Goal: Transaction & Acquisition: Obtain resource

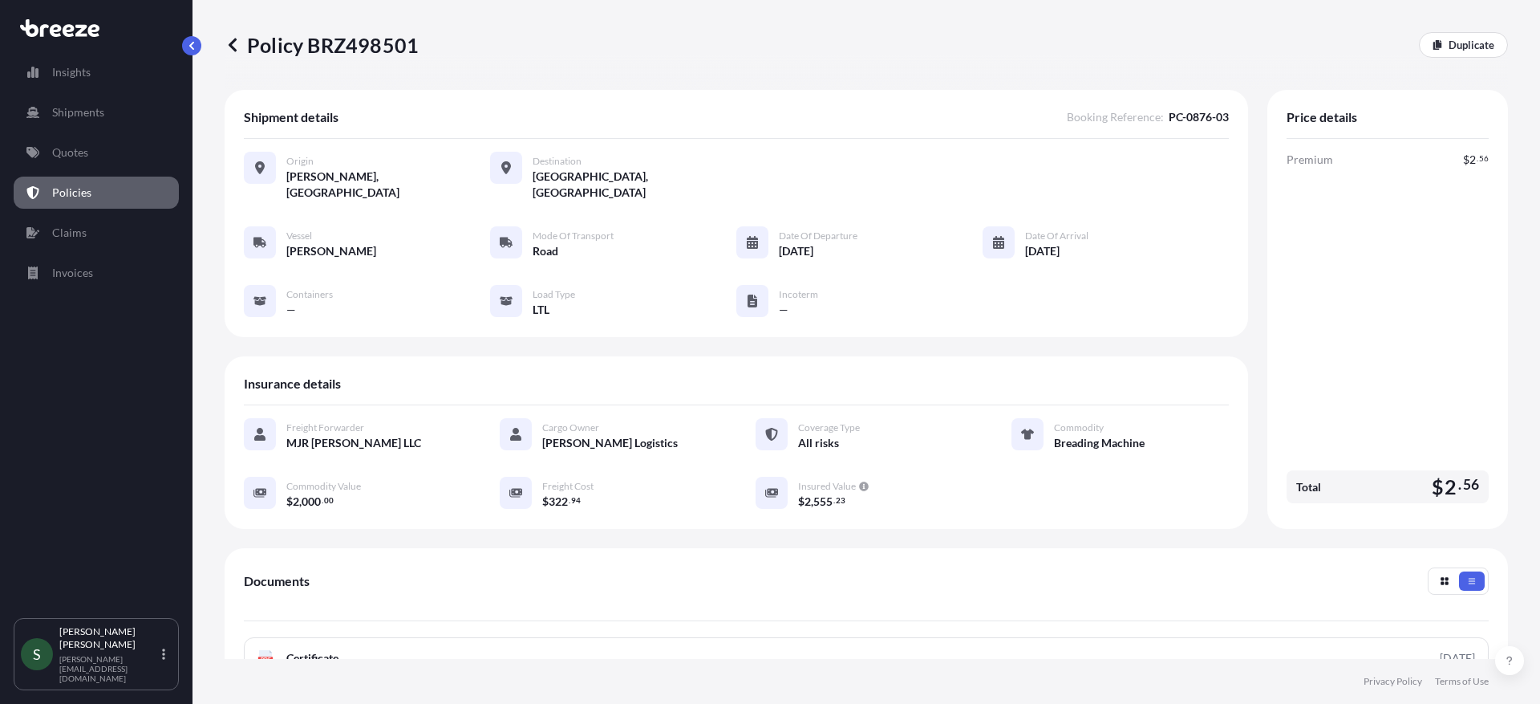
click at [97, 167] on link "Quotes" at bounding box center [96, 152] width 165 height 32
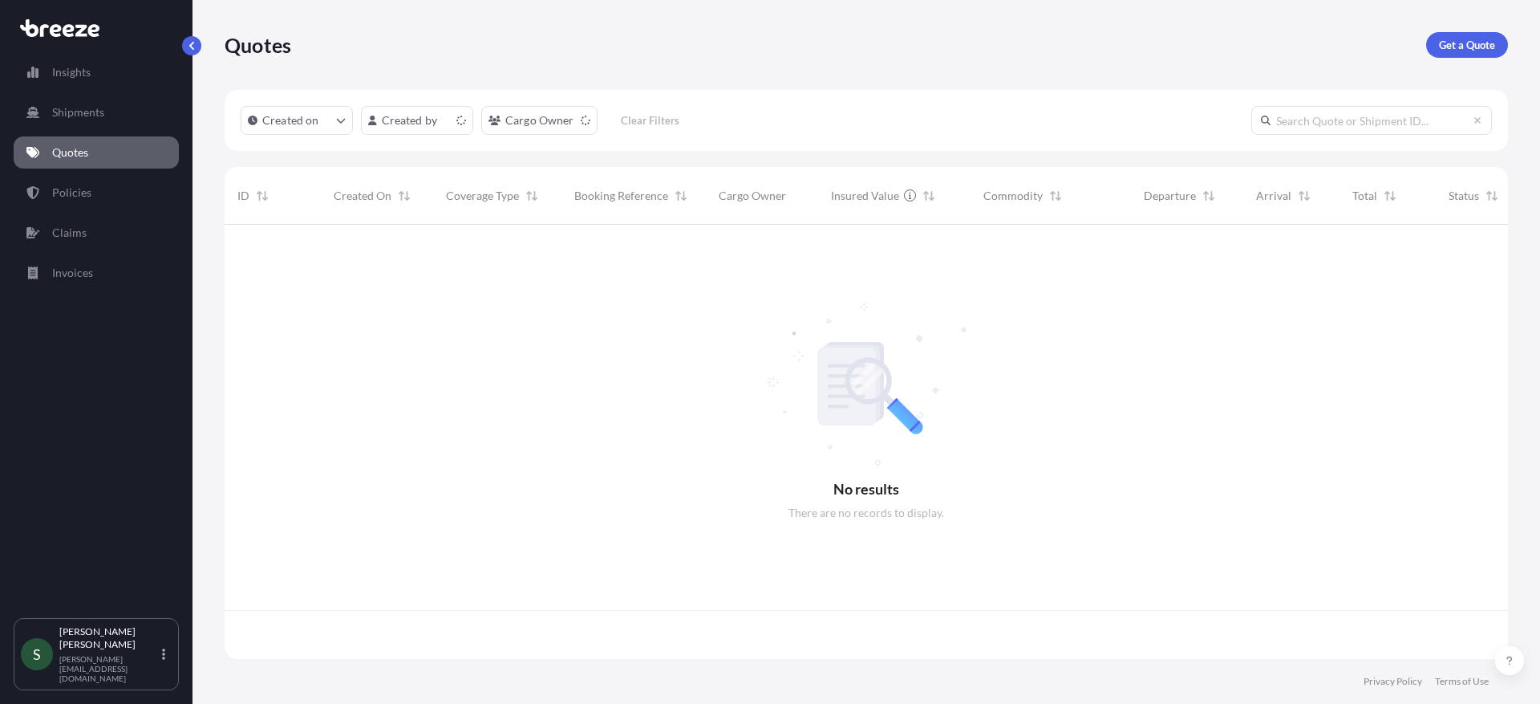
scroll to position [431, 1272]
click at [1460, 48] on p "Get a Quote" at bounding box center [1467, 45] width 56 height 16
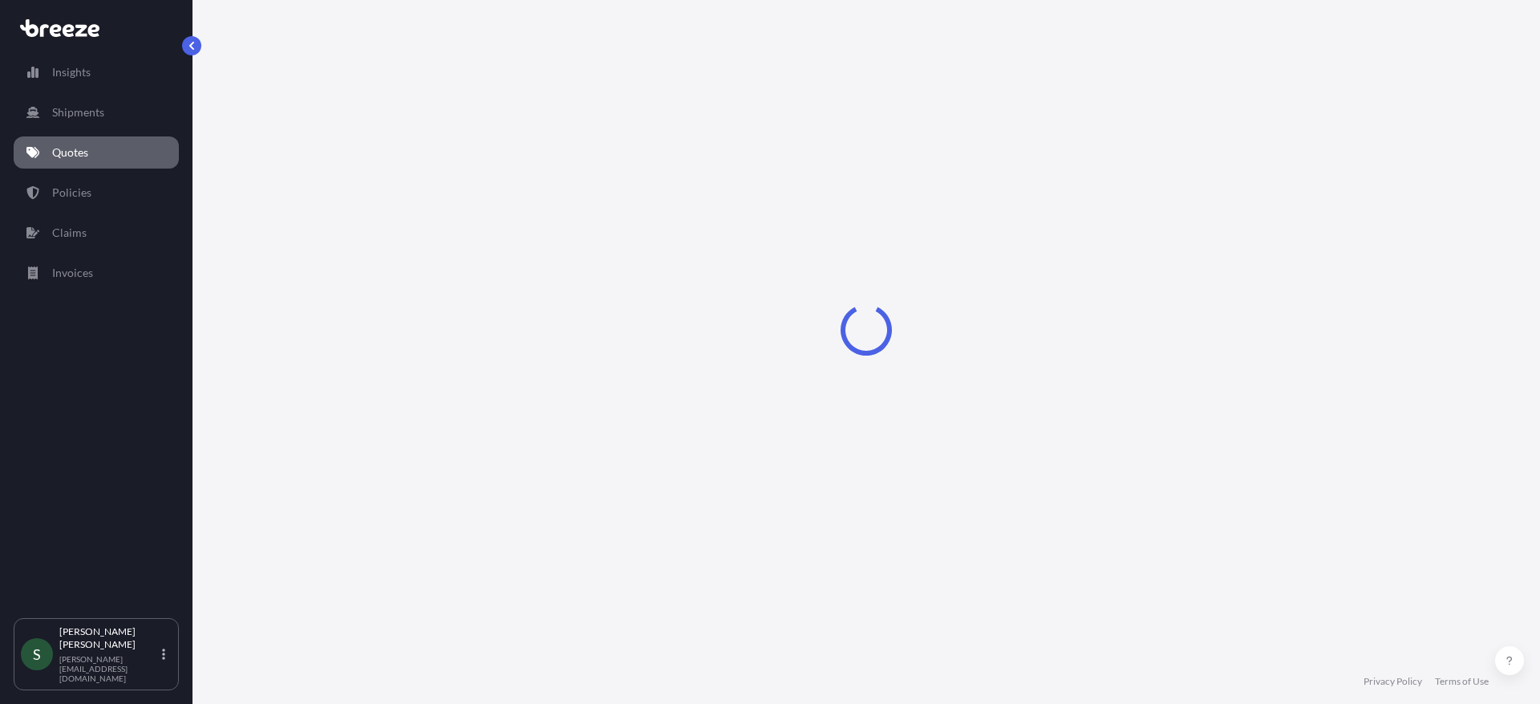
select select "Sea"
select select "1"
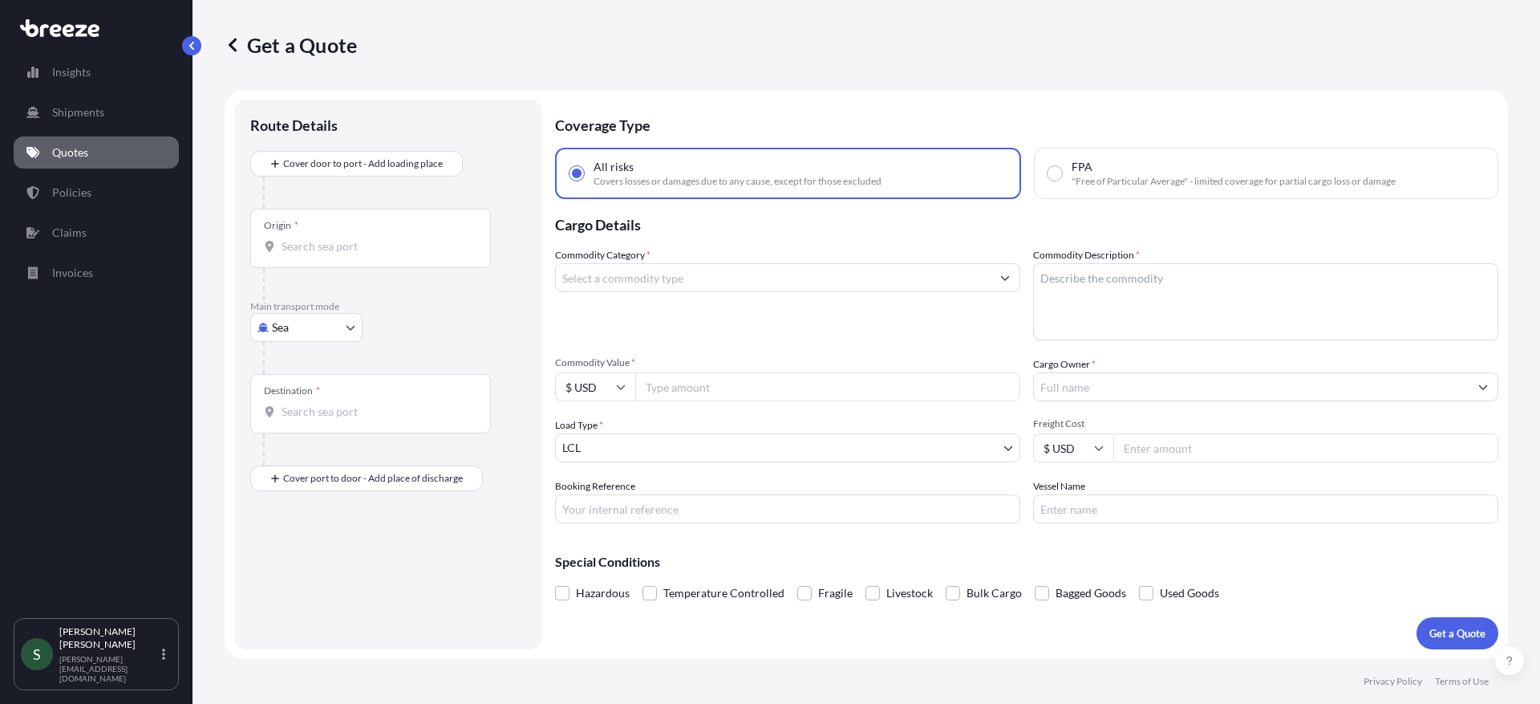
click at [285, 329] on body "Insights Shipments Quotes Policies Claims Invoices S [PERSON_NAME] [PERSON_NAME…" at bounding box center [770, 352] width 1540 height 704
click at [288, 433] on span "Road" at bounding box center [294, 427] width 26 height 16
select select "Road"
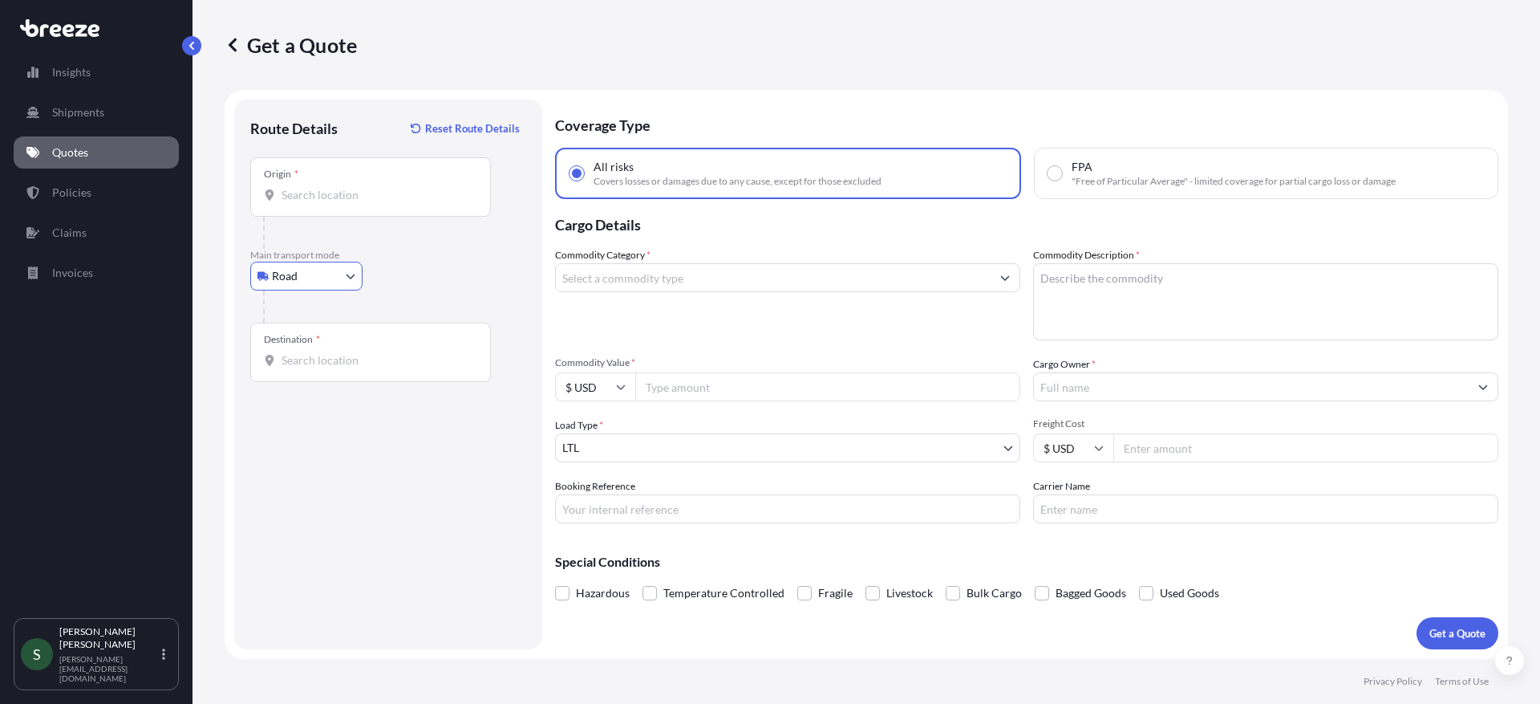
click at [375, 197] on input "Origin *" at bounding box center [376, 195] width 189 height 16
click at [371, 196] on input "Origin *" at bounding box center [376, 195] width 189 height 16
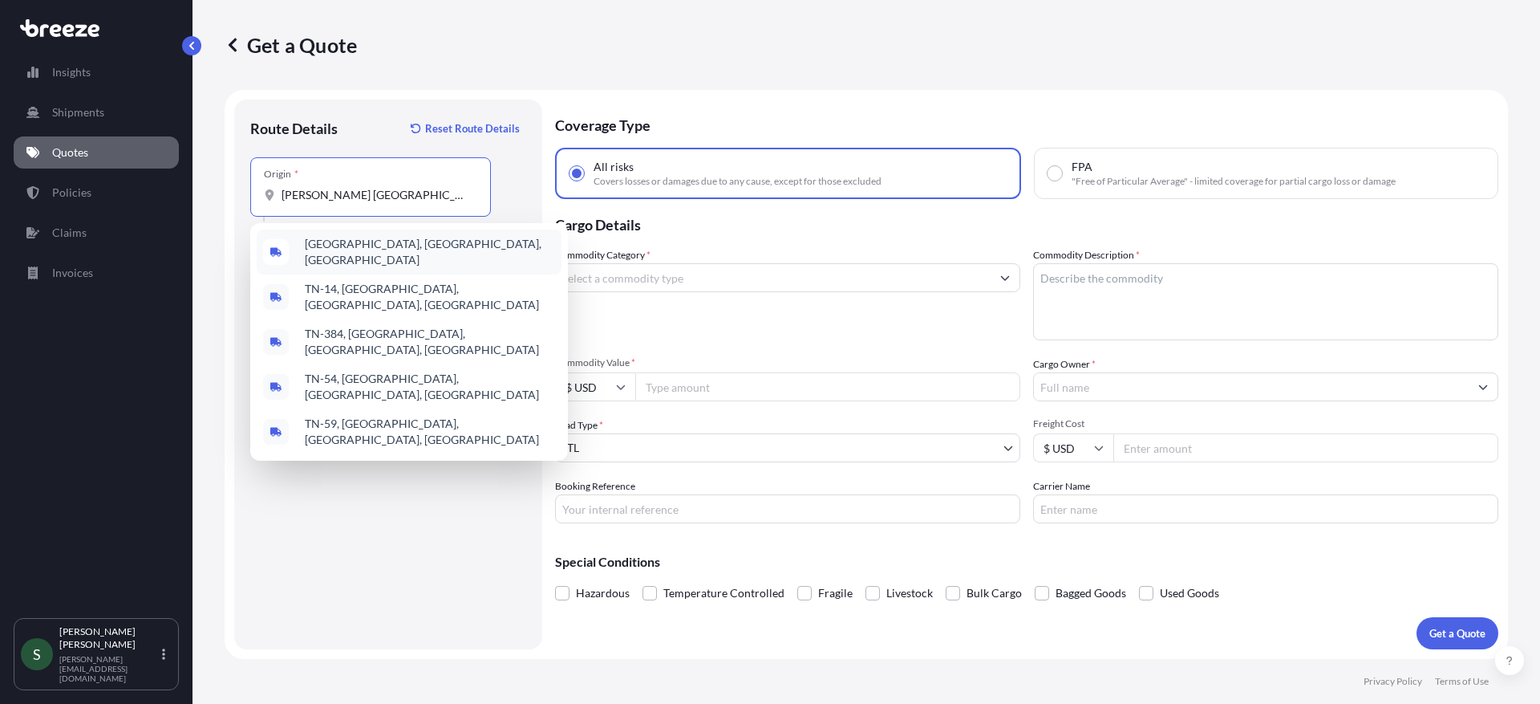
click at [381, 243] on span "[GEOGRAPHIC_DATA], [GEOGRAPHIC_DATA], [GEOGRAPHIC_DATA]" at bounding box center [430, 252] width 250 height 32
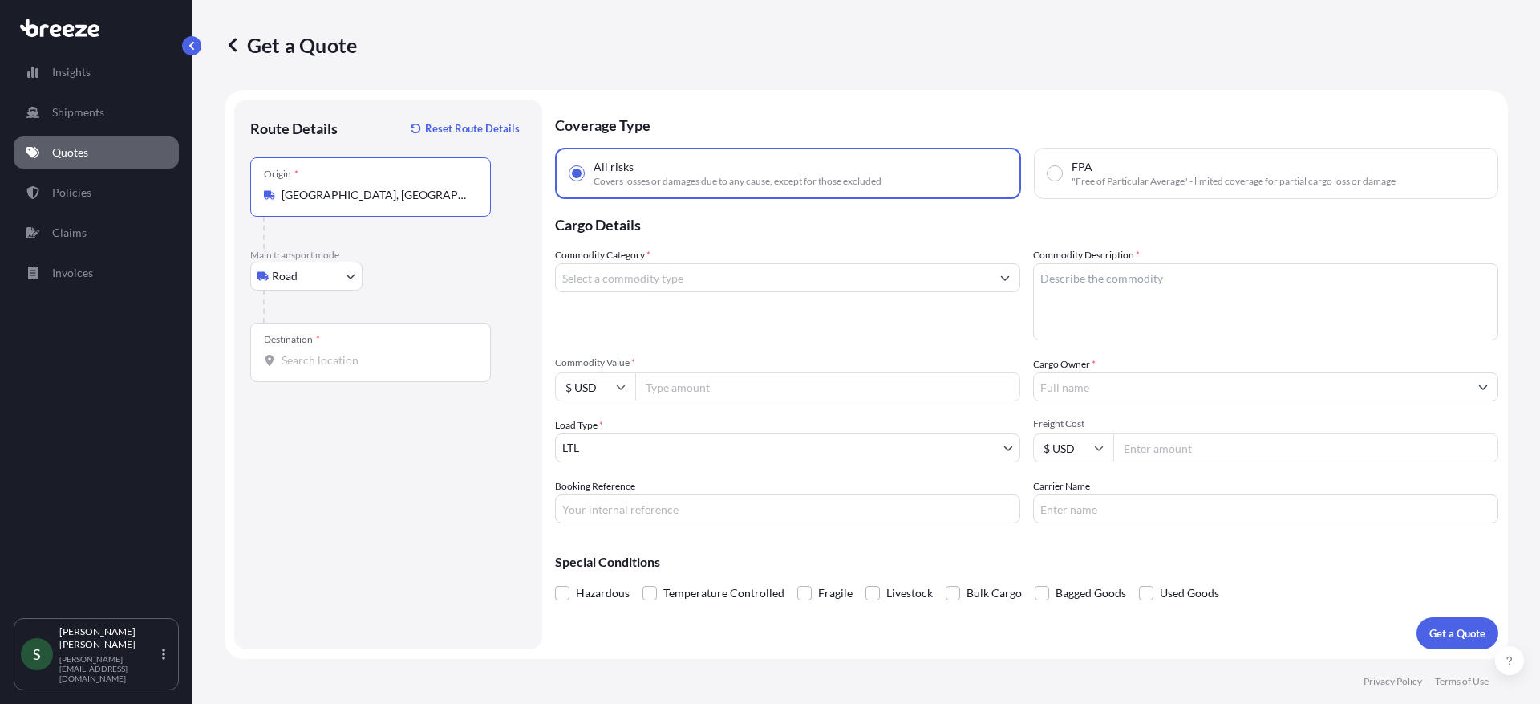
type input "[GEOGRAPHIC_DATA], [GEOGRAPHIC_DATA], [GEOGRAPHIC_DATA]"
click at [357, 371] on div "Destination *" at bounding box center [370, 352] width 241 height 59
click at [357, 368] on input "Destination *" at bounding box center [376, 360] width 189 height 16
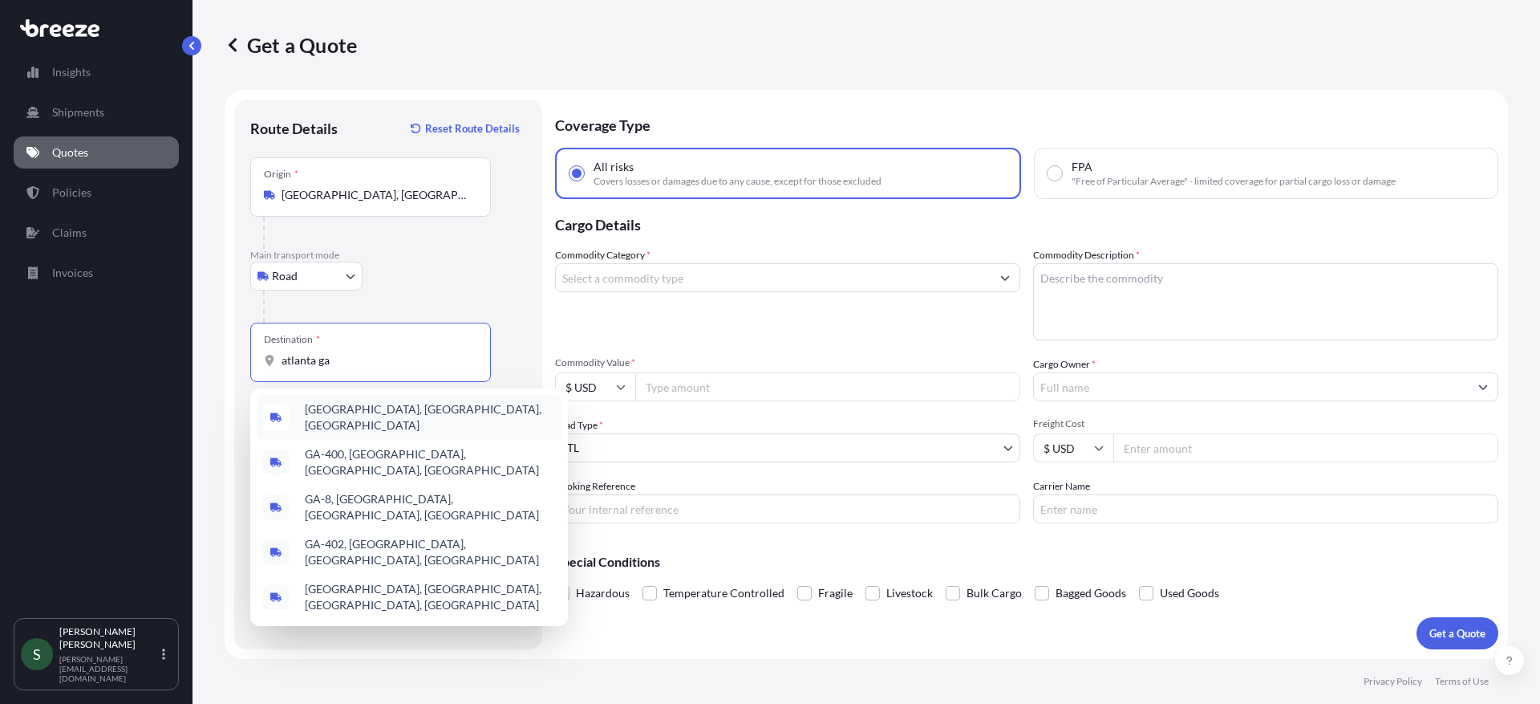
click at [393, 414] on div "[GEOGRAPHIC_DATA], [GEOGRAPHIC_DATA], [GEOGRAPHIC_DATA]" at bounding box center [409, 417] width 305 height 45
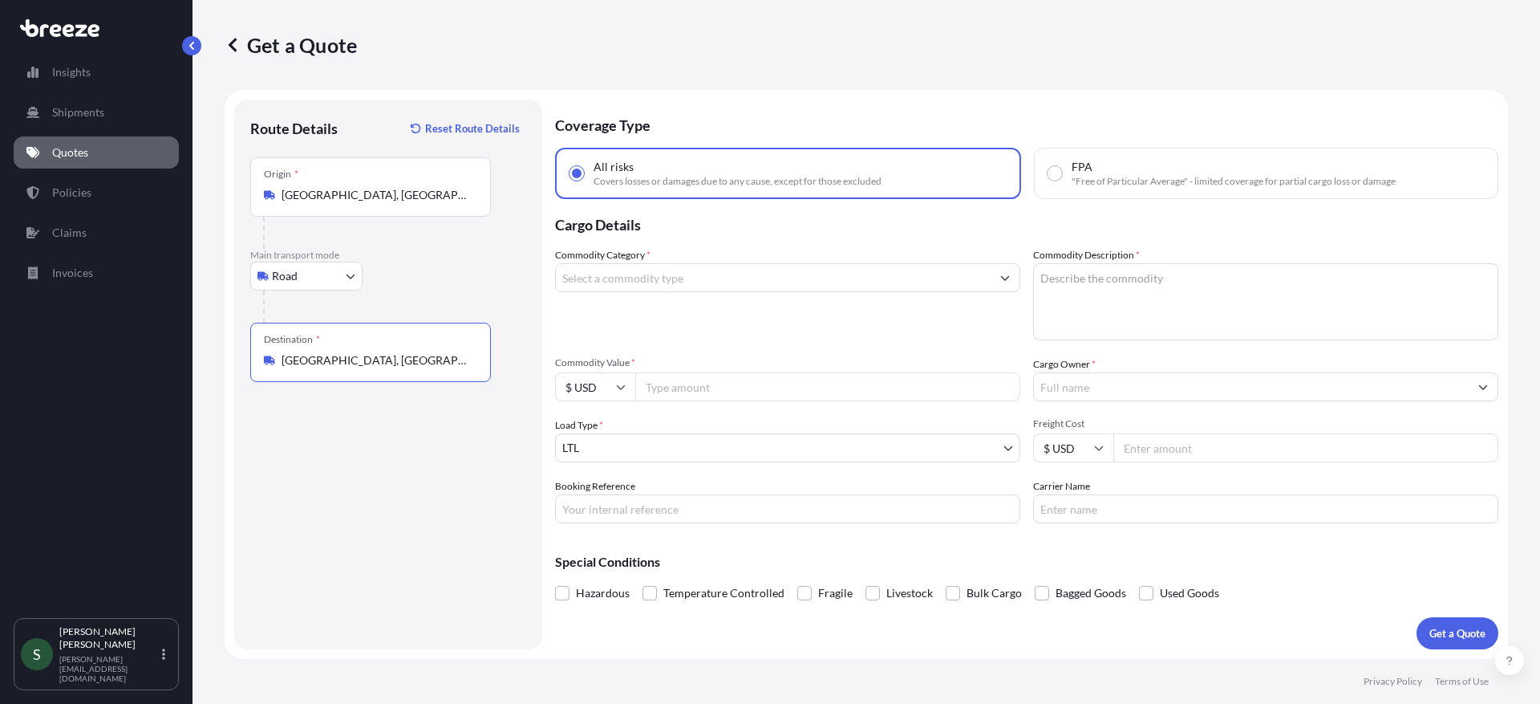
type input "[GEOGRAPHIC_DATA], [GEOGRAPHIC_DATA], [GEOGRAPHIC_DATA]"
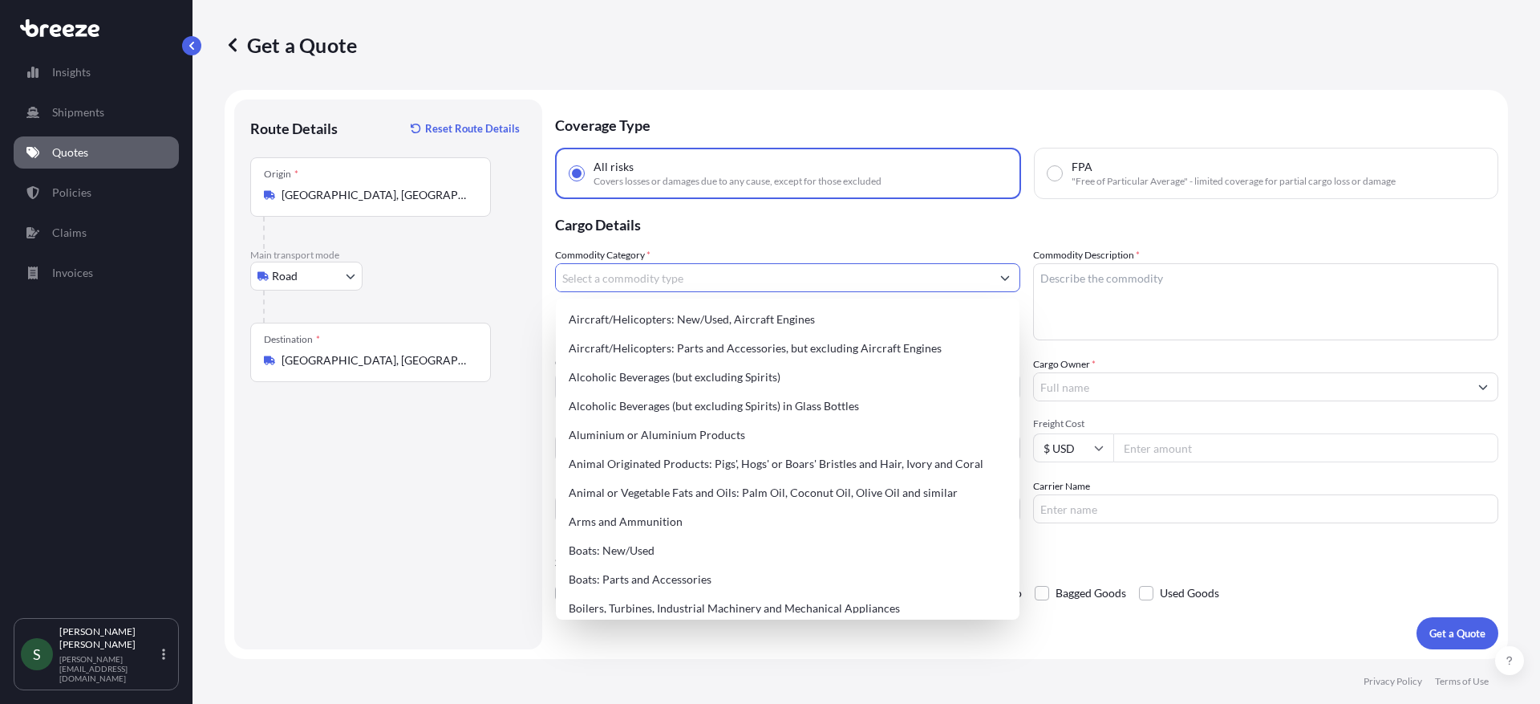
click at [722, 278] on input "Commodity Category *" at bounding box center [773, 277] width 435 height 29
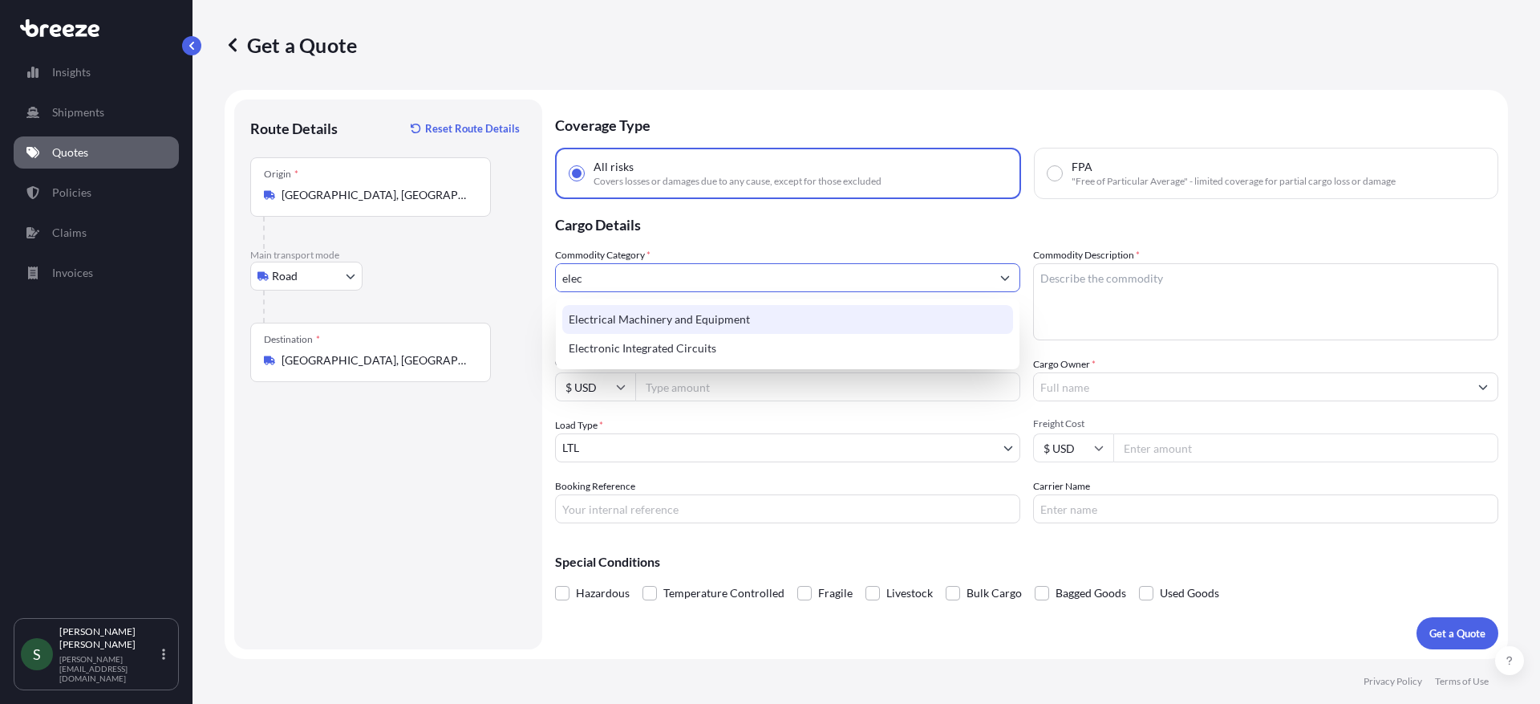
click at [749, 319] on div "Electrical Machinery and Equipment" at bounding box center [787, 319] width 451 height 29
type input "Electrical Machinery and Equipment"
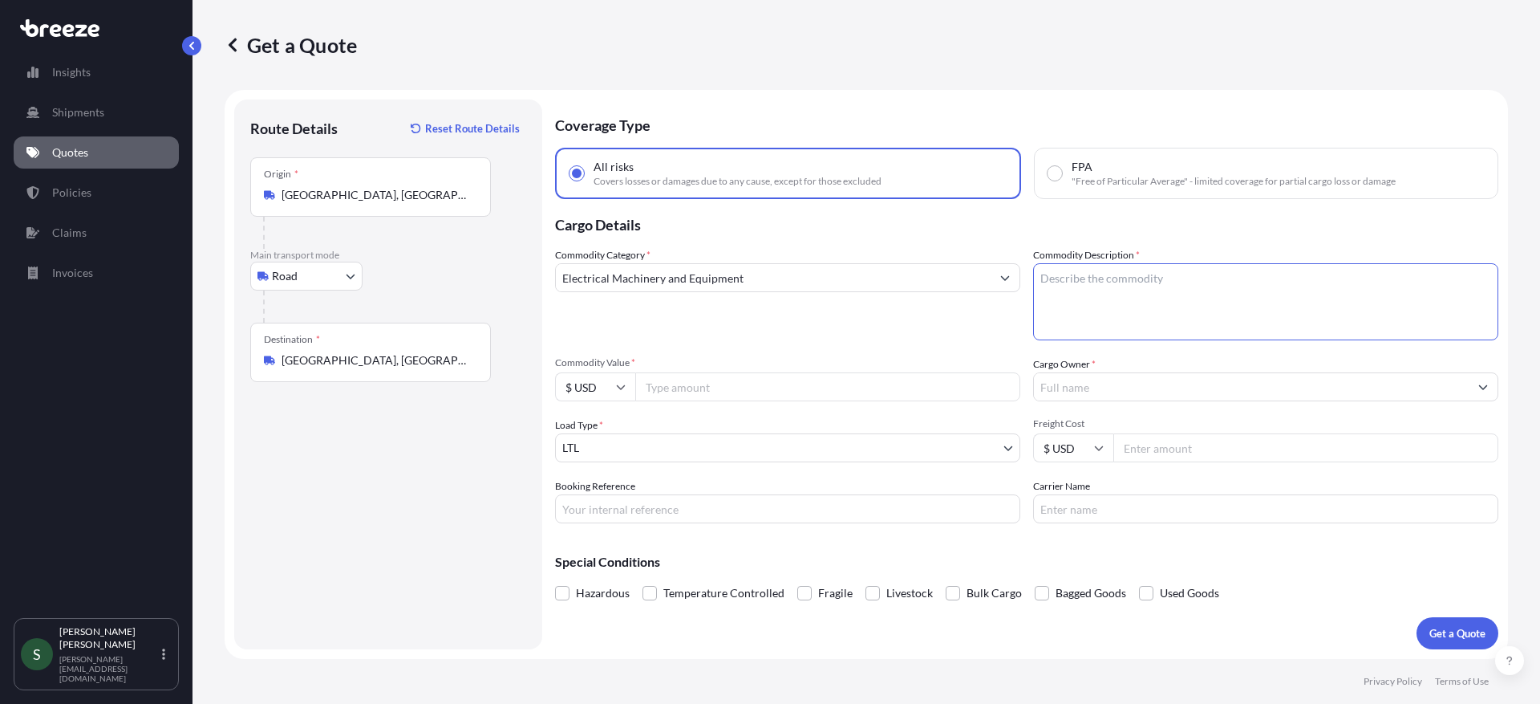
click at [1090, 274] on textarea "Commodity Description *" at bounding box center [1265, 301] width 465 height 77
type textarea "Commercial Ovens"
type input "9717.52"
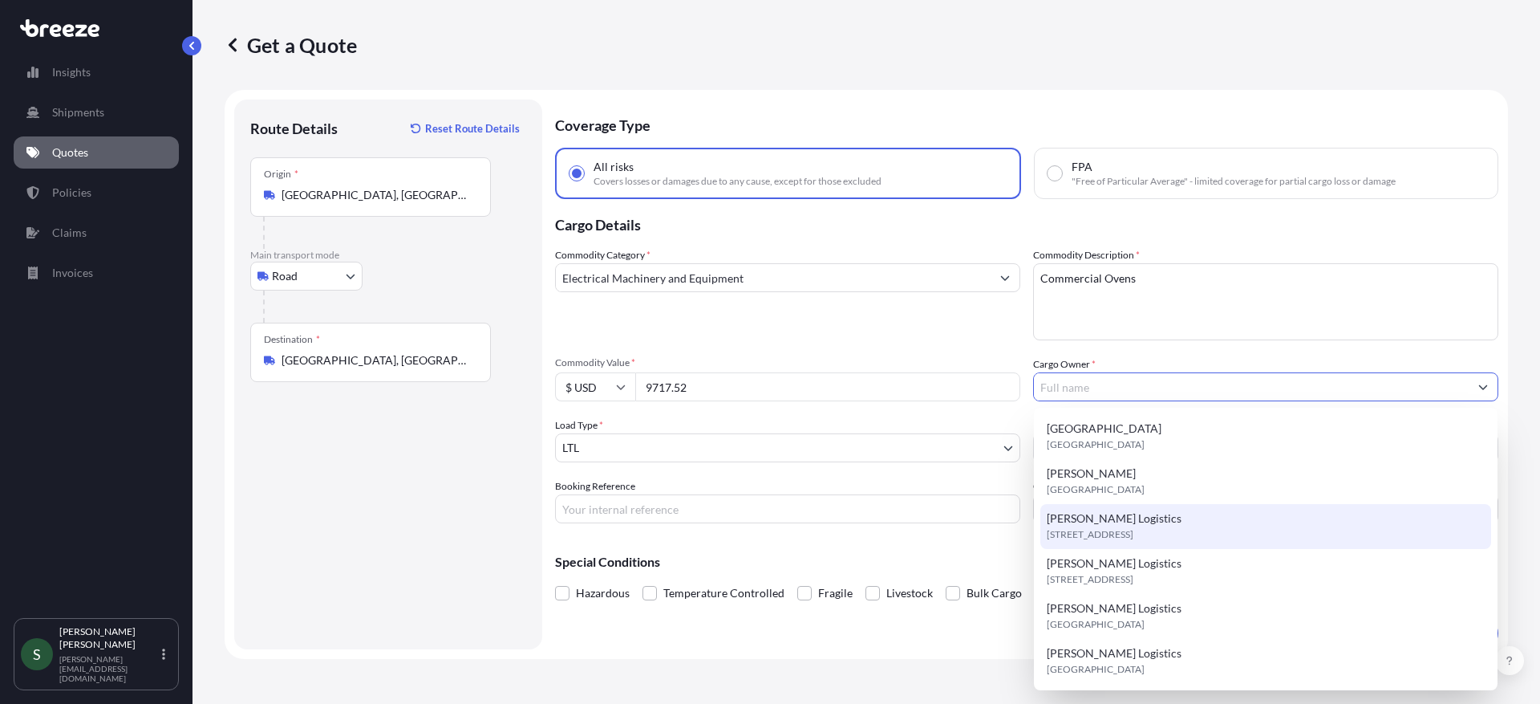
click at [1121, 541] on span "[STREET_ADDRESS]" at bounding box center [1090, 534] width 87 height 16
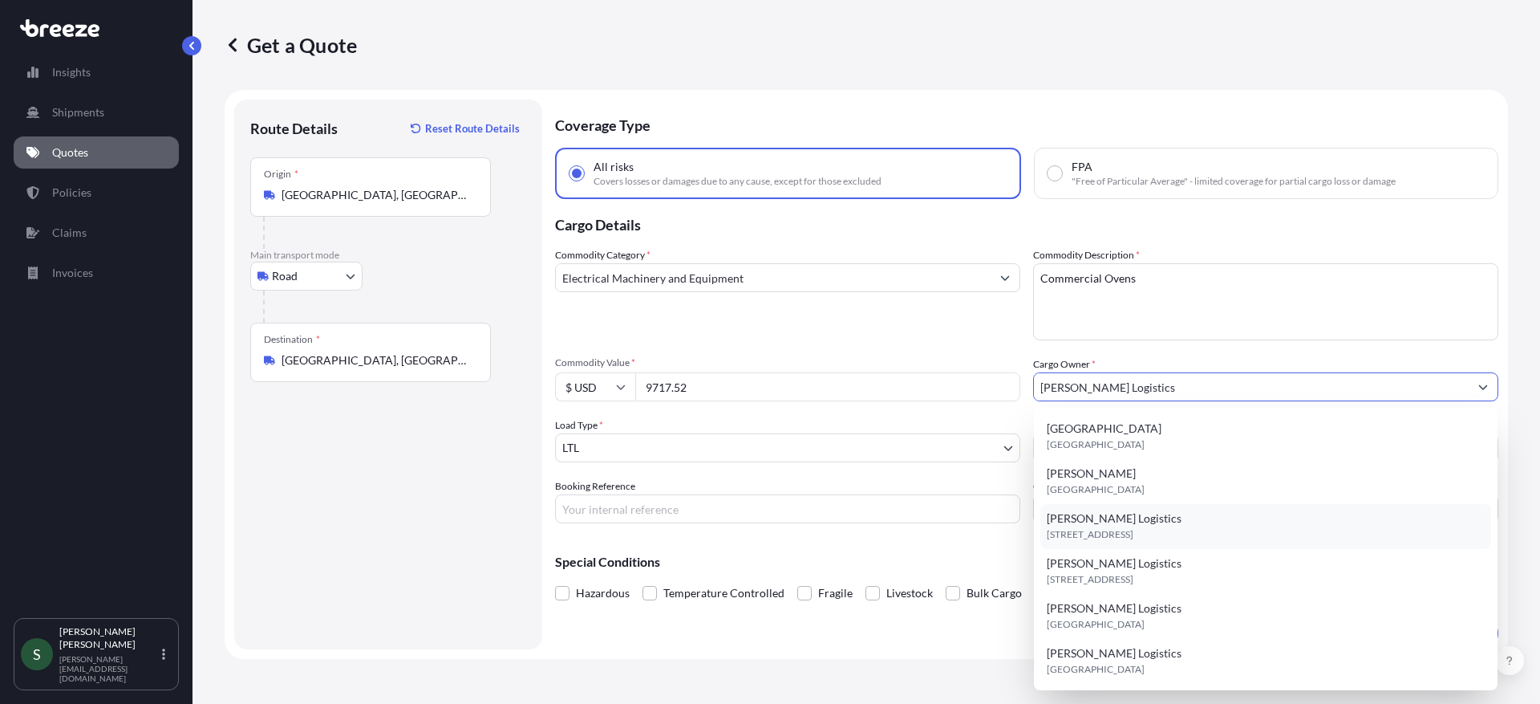
type input "[PERSON_NAME] Logistics"
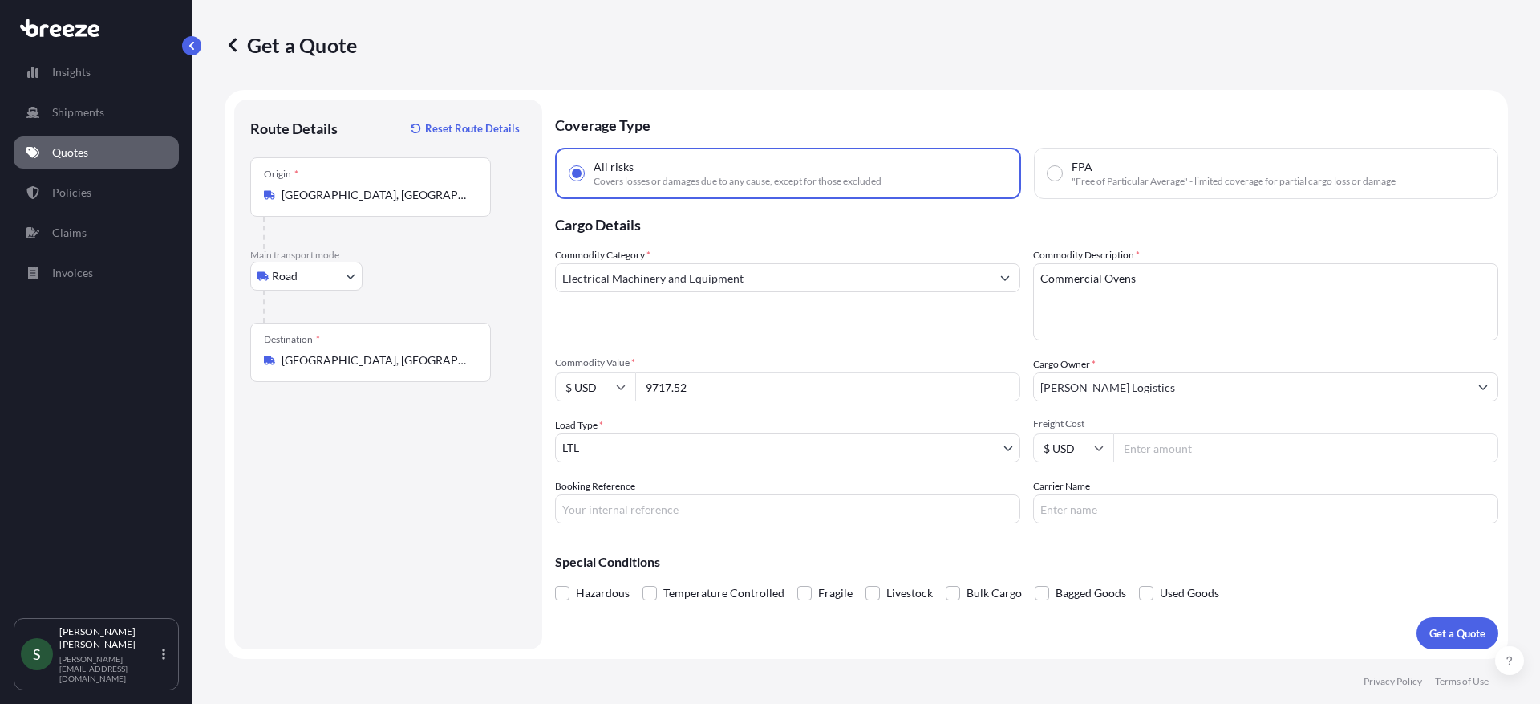
click at [1160, 444] on input "Freight Cost" at bounding box center [1306, 447] width 385 height 29
click at [1217, 447] on input "Freight Cost" at bounding box center [1306, 447] width 385 height 29
type input "163.86"
click at [1131, 518] on input "Carrier Name" at bounding box center [1265, 508] width 465 height 29
type input "[PERSON_NAME]"
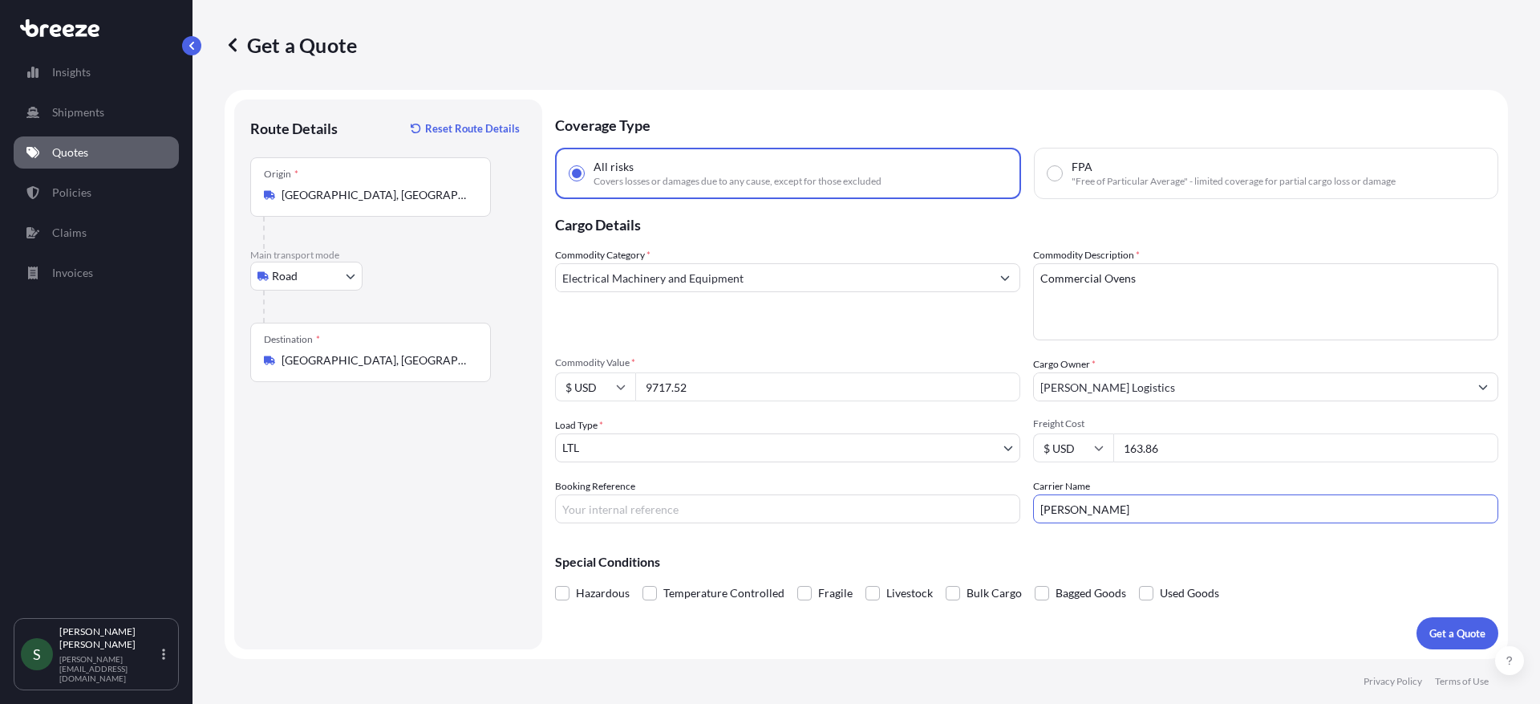
click at [759, 520] on input "Booking Reference" at bounding box center [787, 508] width 465 height 29
type input "16438229"
click at [1256, 552] on div "Special Conditions Hazardous Temperature Controlled Fragile Livestock Bulk Carg…" at bounding box center [1027, 570] width 944 height 69
click at [1459, 642] on button "Get a Quote" at bounding box center [1458, 633] width 82 height 32
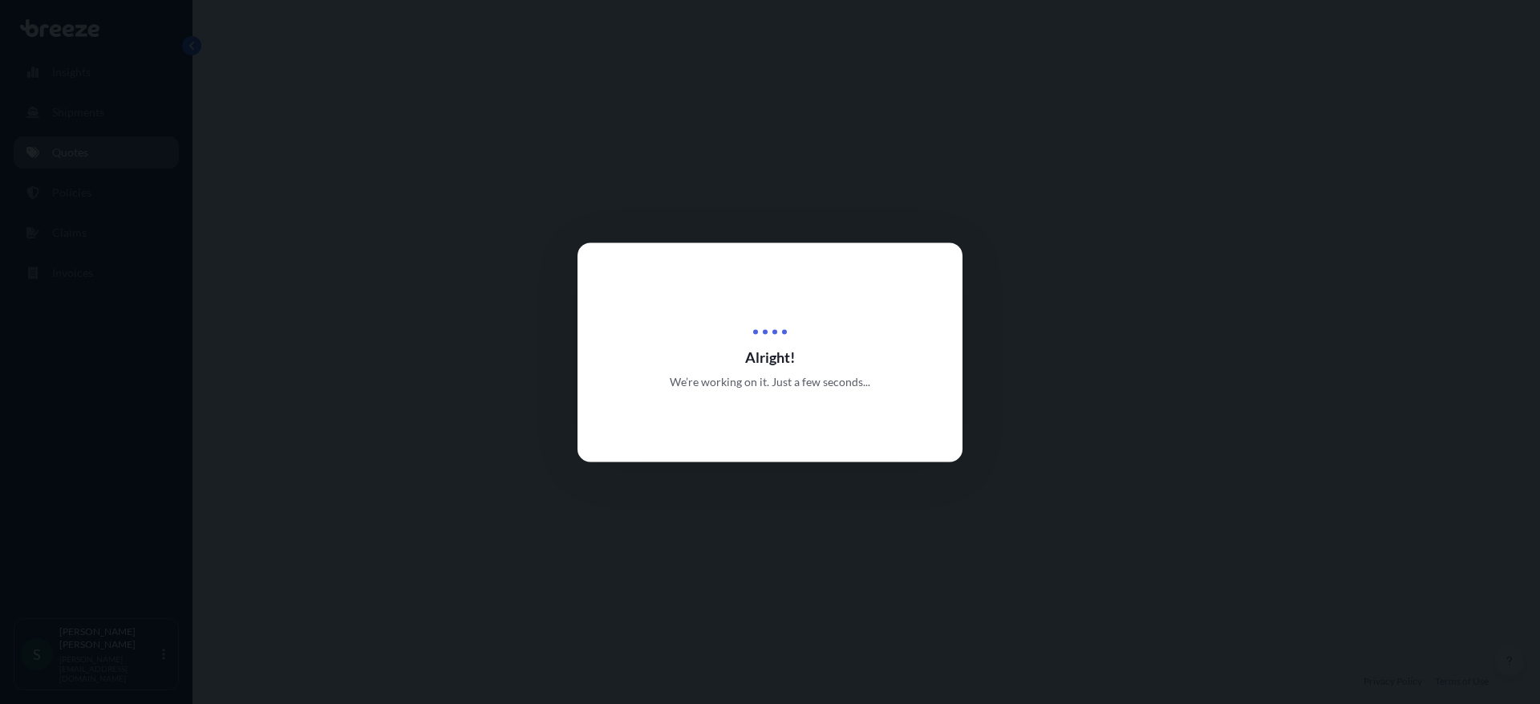
select select "Road"
select select "1"
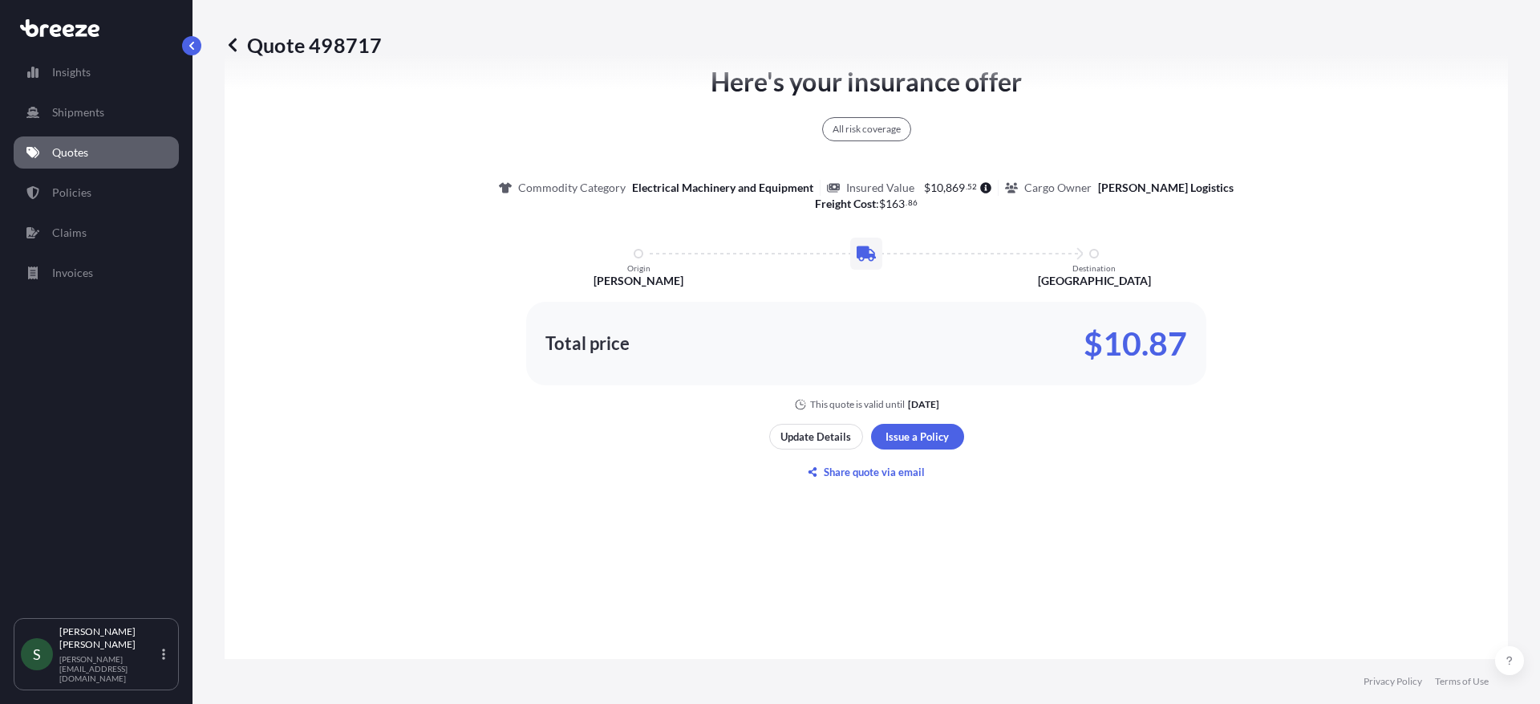
scroll to position [845, 0]
